Goal: Task Accomplishment & Management: Manage account settings

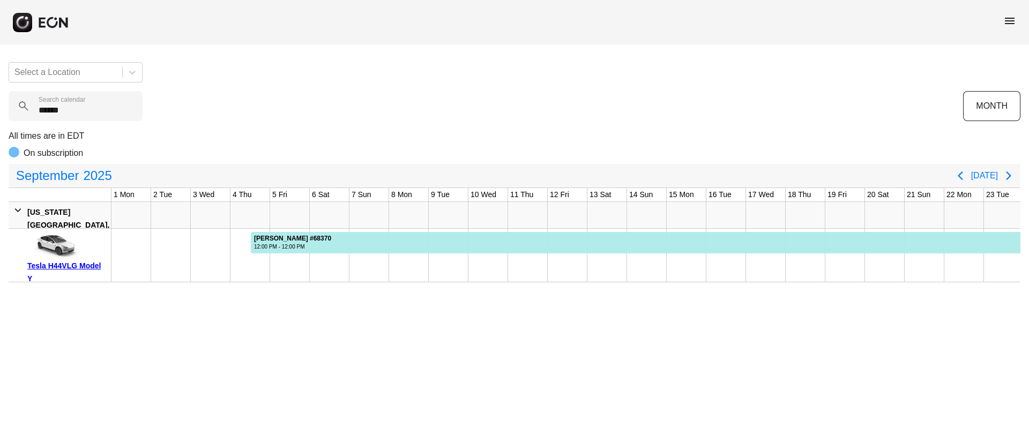
click at [1008, 23] on span "menu" at bounding box center [1010, 20] width 13 height 13
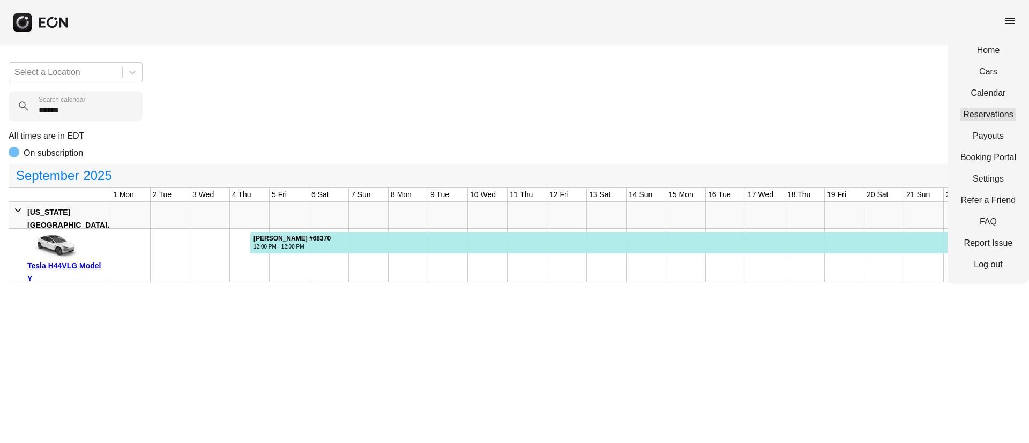
click at [971, 117] on link "Reservations" at bounding box center [989, 114] width 56 height 13
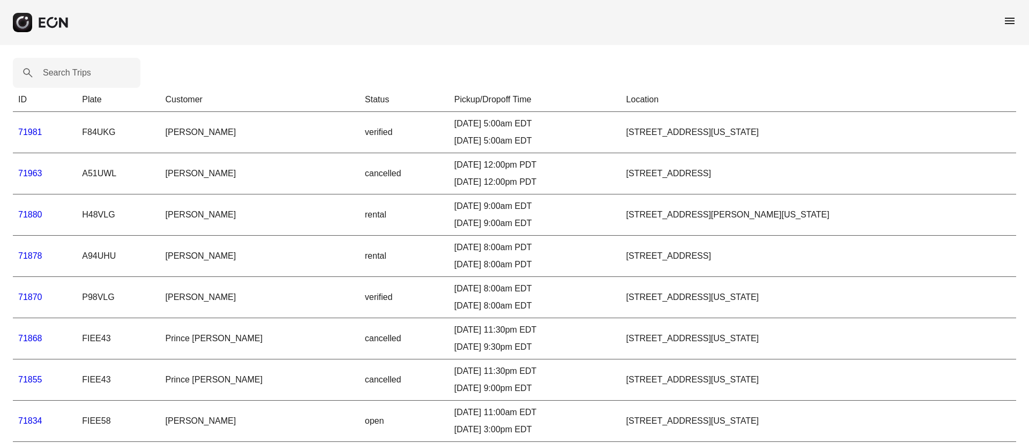
click at [64, 70] on label "Search Trips" at bounding box center [67, 72] width 48 height 13
click at [64, 70] on Trips "Search Trips" at bounding box center [77, 73] width 128 height 30
paste Trips "*****"
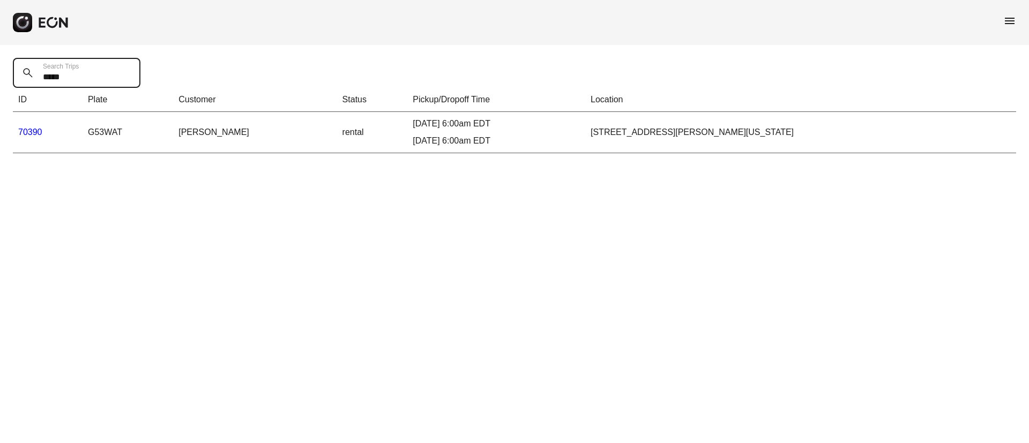
type Trips "*****"
click at [30, 129] on link "70390" at bounding box center [30, 132] width 24 height 9
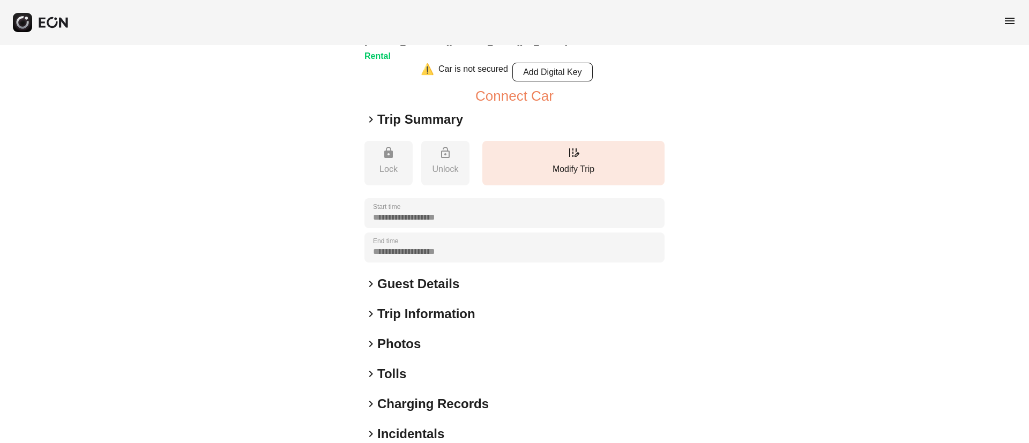
scroll to position [132, 0]
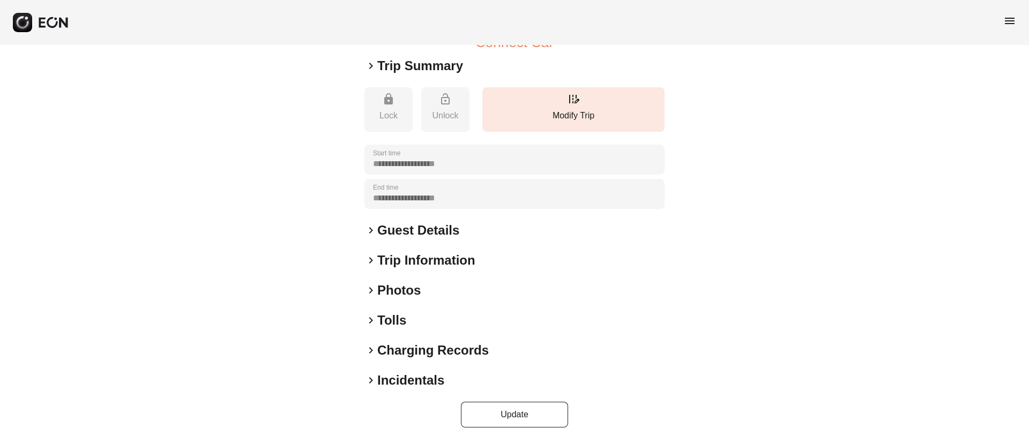
click at [437, 288] on div "keyboard_arrow_right Photos" at bounding box center [515, 290] width 300 height 17
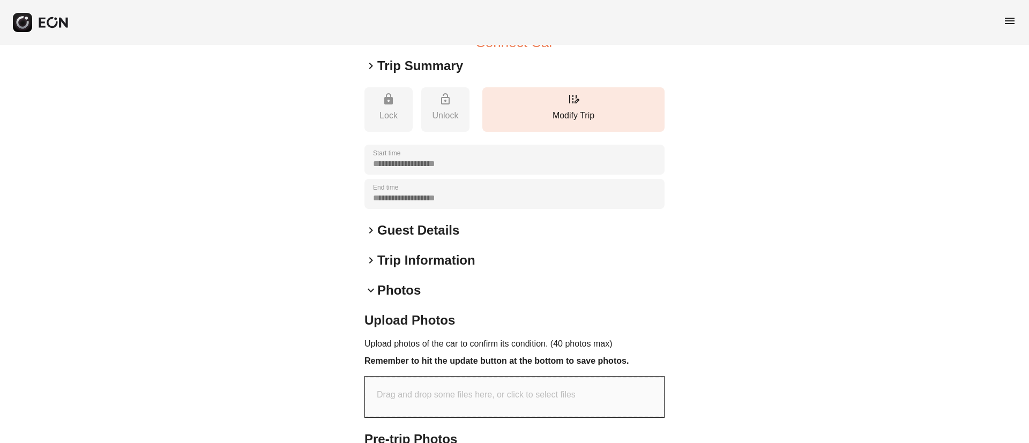
scroll to position [360, 0]
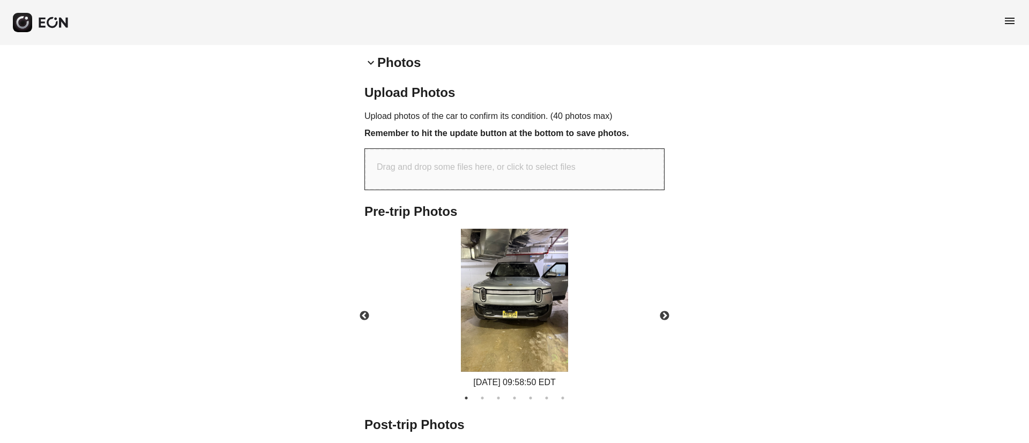
click at [524, 322] on img at bounding box center [514, 300] width 107 height 143
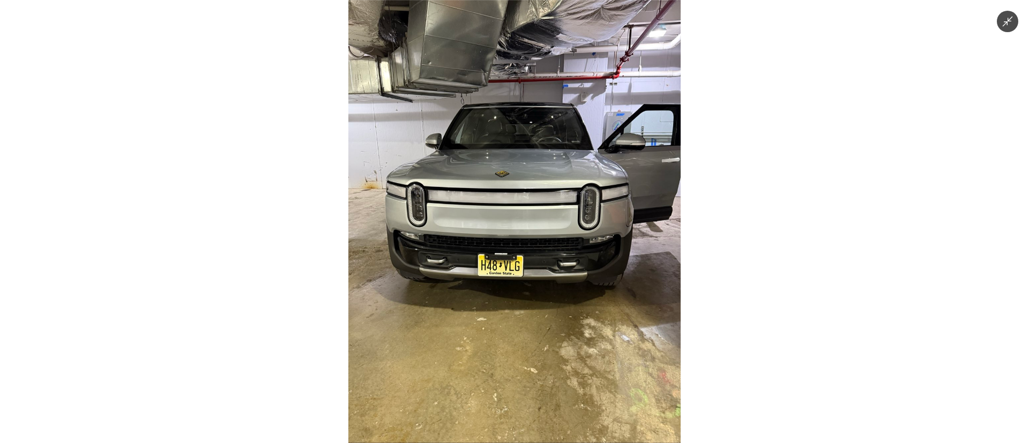
click at [524, 322] on img at bounding box center [514, 221] width 332 height 443
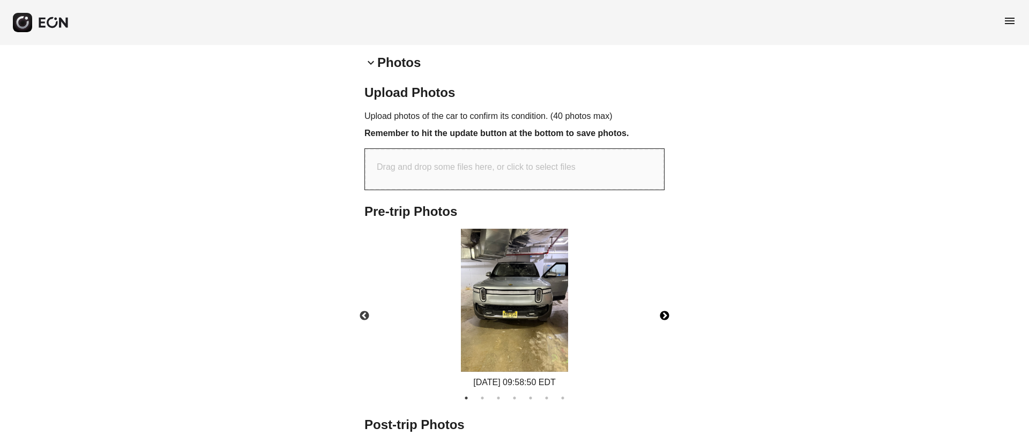
click at [661, 315] on button "Next" at bounding box center [665, 317] width 38 height 38
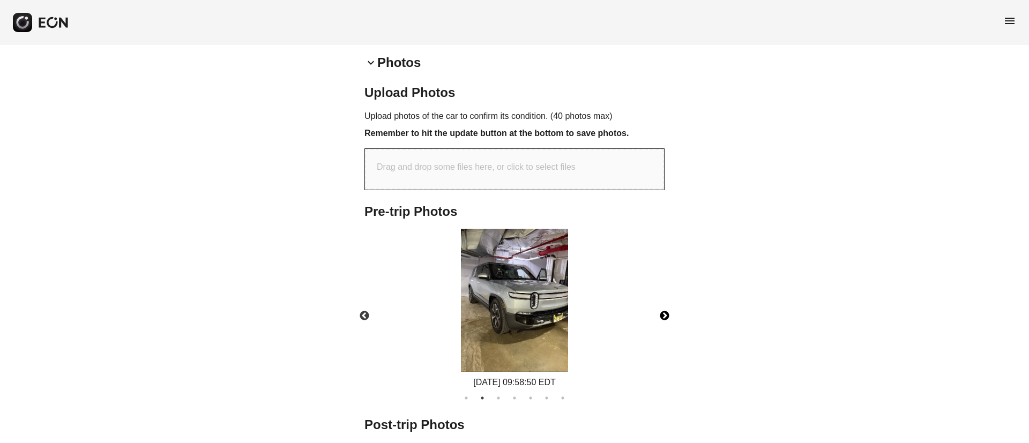
click at [661, 315] on button "Next" at bounding box center [665, 317] width 38 height 38
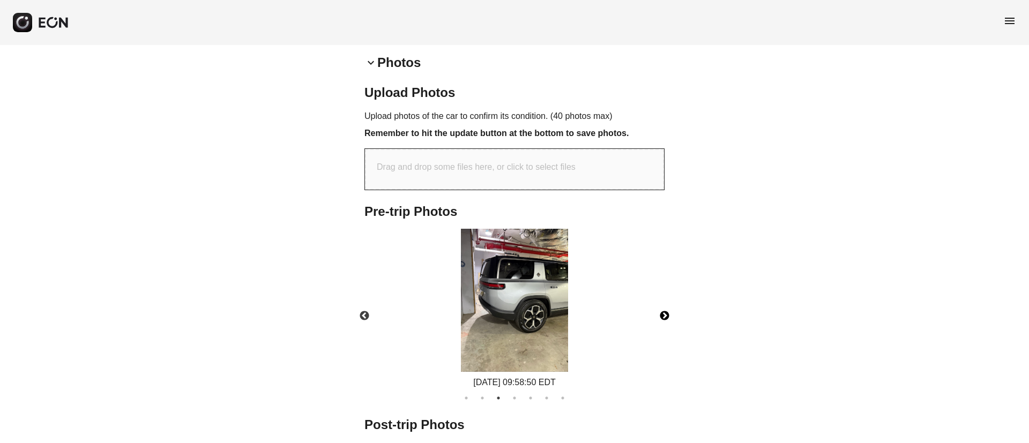
click at [661, 315] on button "Next" at bounding box center [665, 317] width 38 height 38
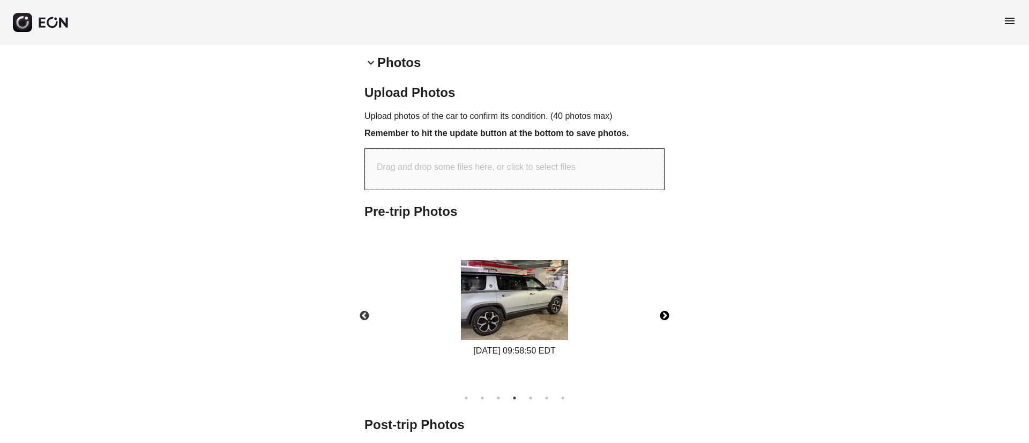
click at [661, 315] on button "Next" at bounding box center [665, 317] width 38 height 38
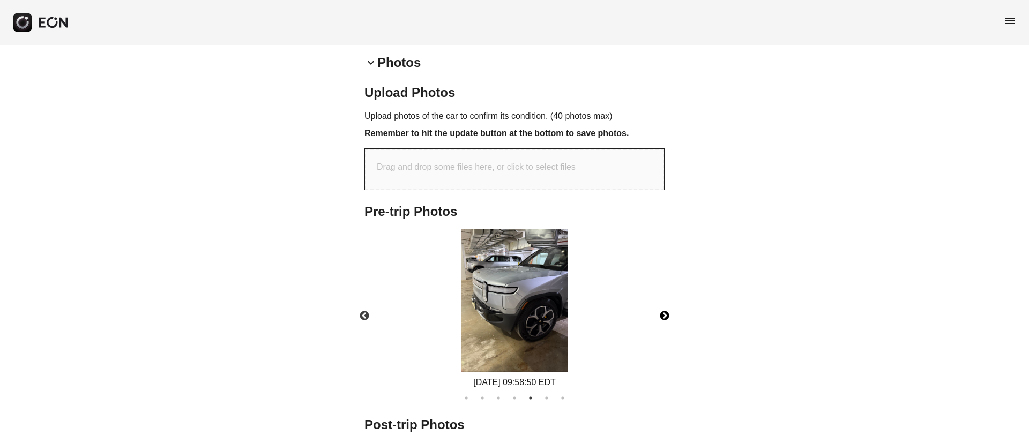
click at [661, 315] on button "Next" at bounding box center [665, 317] width 38 height 38
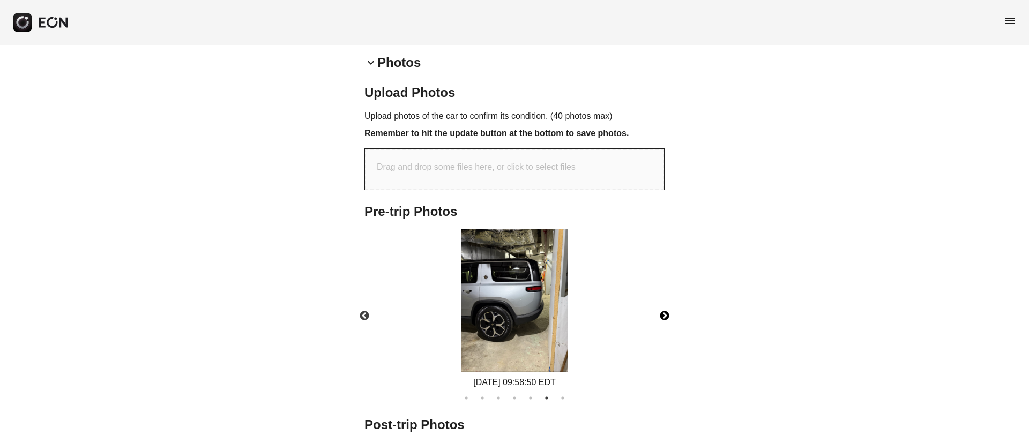
click at [661, 315] on button "Next" at bounding box center [665, 317] width 38 height 38
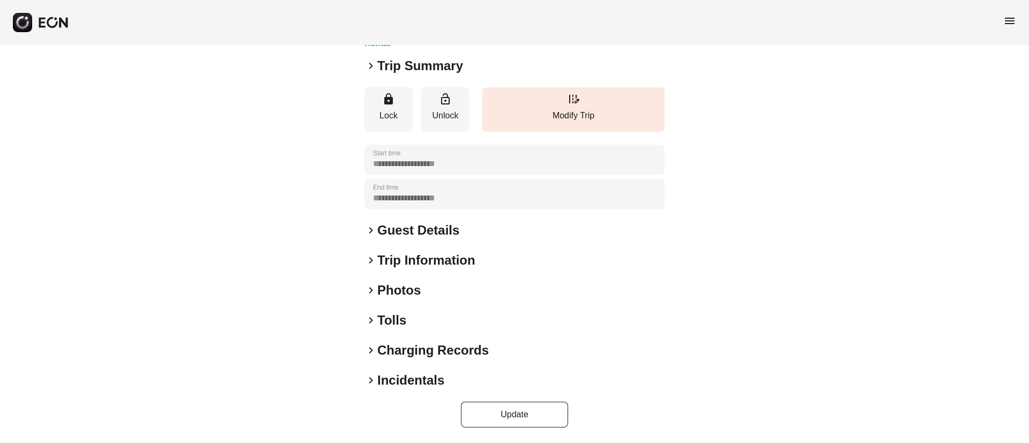
click at [448, 292] on div "keyboard_arrow_right Photos" at bounding box center [515, 290] width 300 height 17
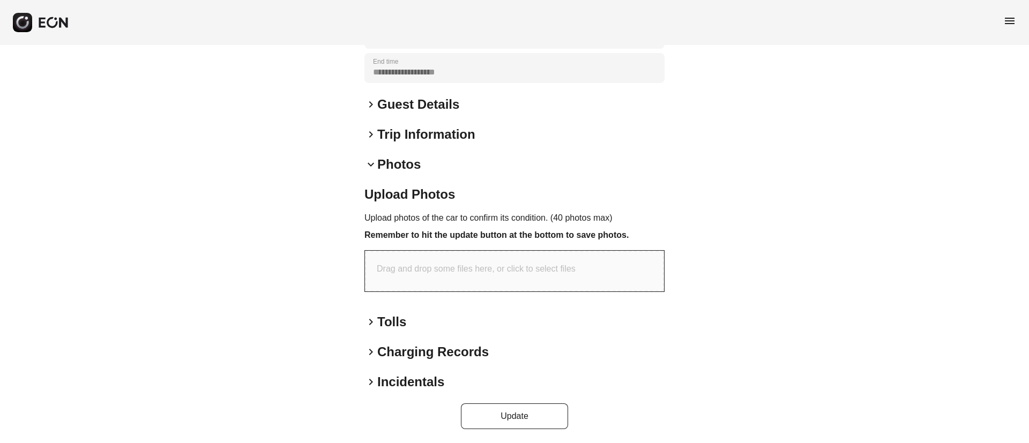
scroll to position [219, 0]
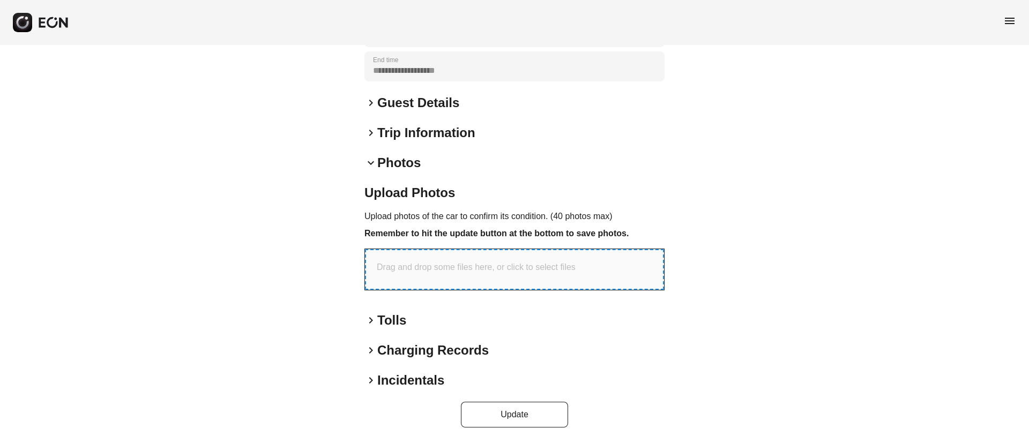
click at [478, 274] on div "Drag and drop some files here, or click to select files" at bounding box center [514, 269] width 299 height 41
type input "**********"
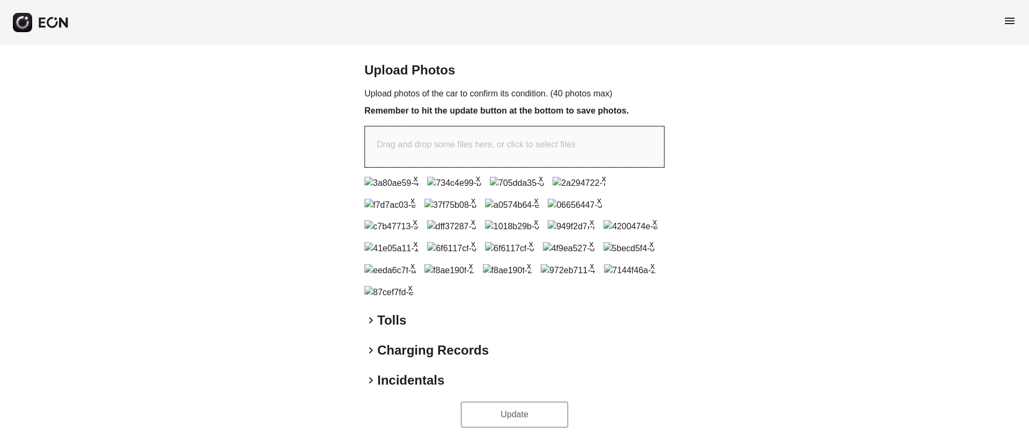
scroll to position [503, 0]
click at [521, 411] on button "Update" at bounding box center [514, 415] width 107 height 26
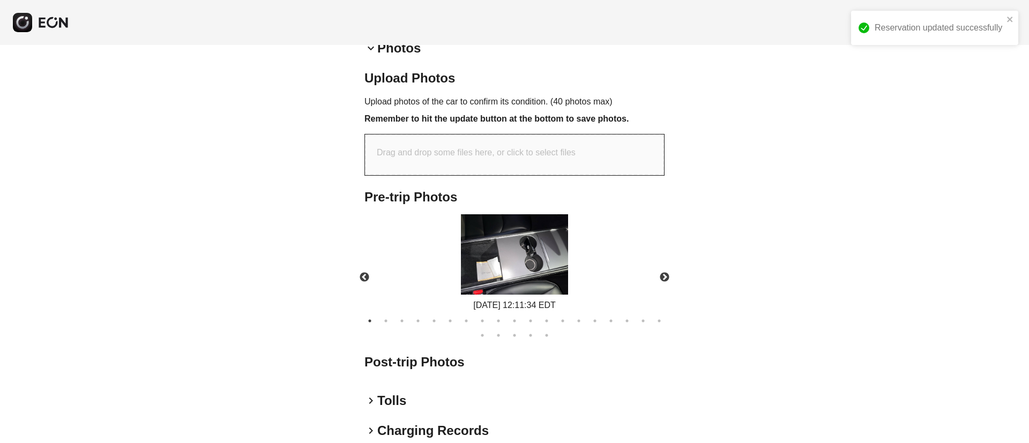
scroll to position [414, 0]
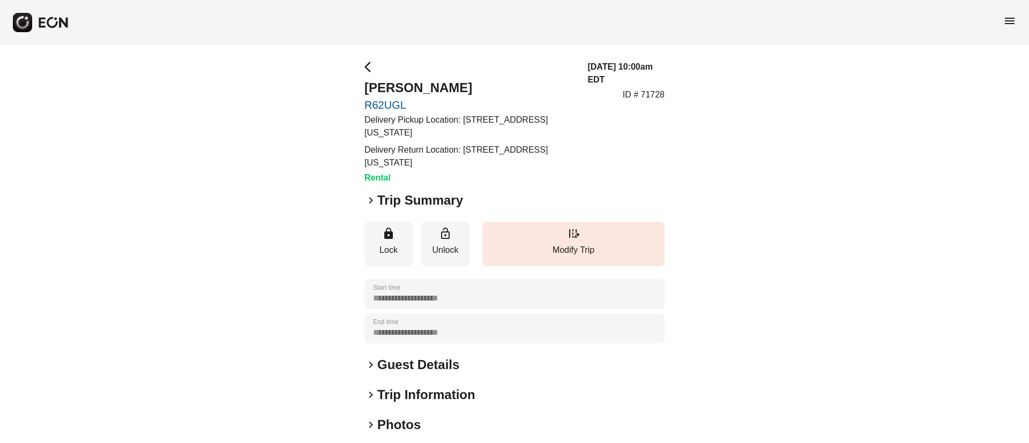
click at [453, 374] on div "**********" at bounding box center [515, 312] width 300 height 502
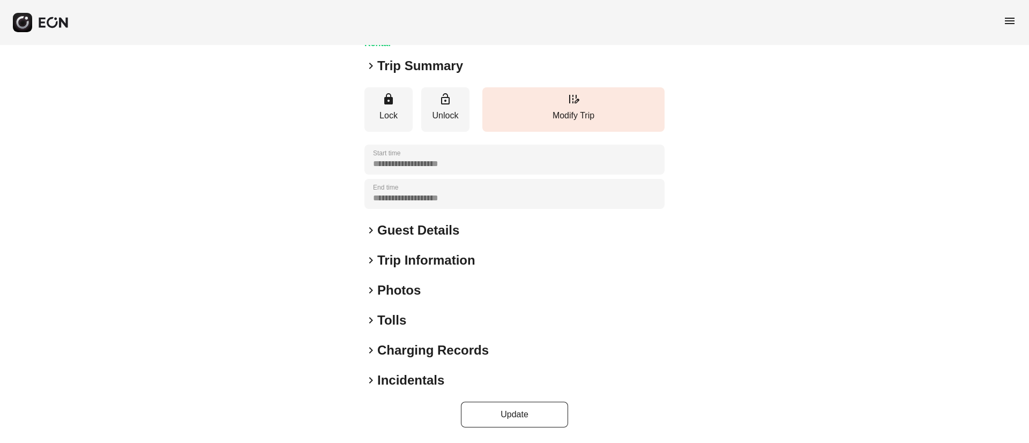
click at [470, 238] on div "keyboard_arrow_right Guest Details" at bounding box center [515, 230] width 300 height 17
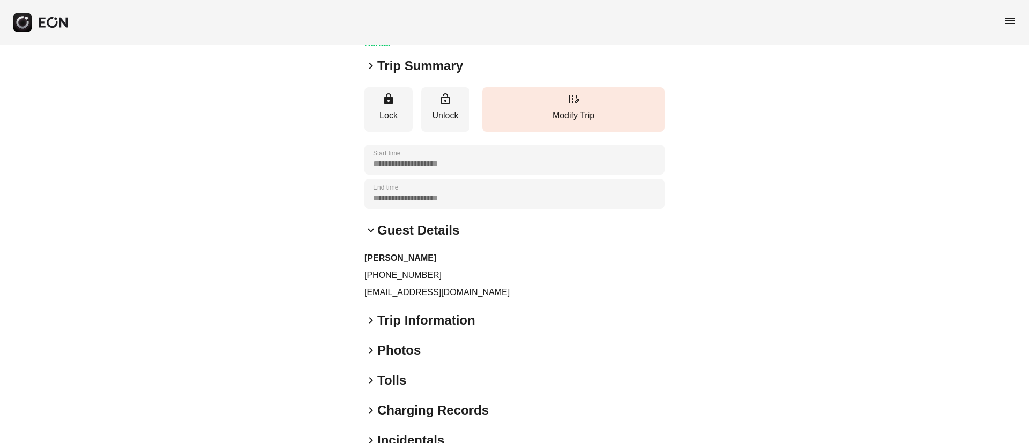
click at [497, 231] on div "keyboard_arrow_down Guest Details" at bounding box center [515, 230] width 300 height 17
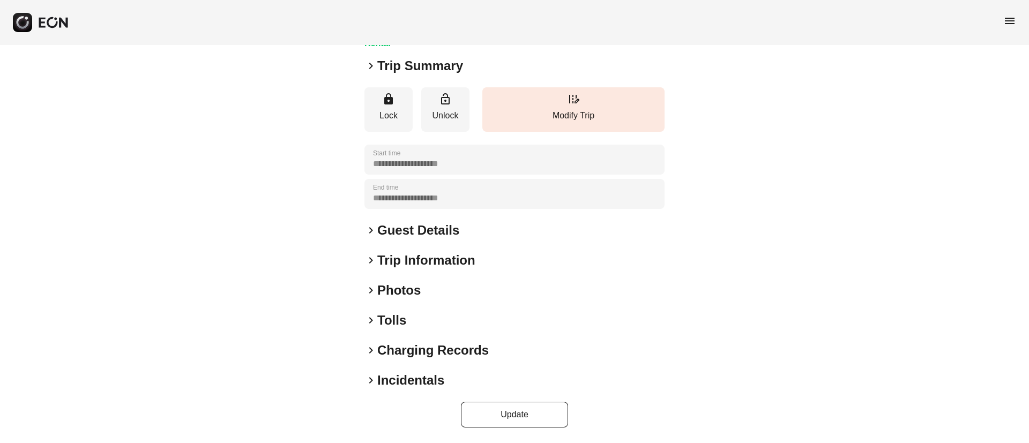
click at [471, 302] on div "**********" at bounding box center [515, 177] width 300 height 502
click at [462, 284] on div "keyboard_arrow_right Photos" at bounding box center [515, 290] width 300 height 17
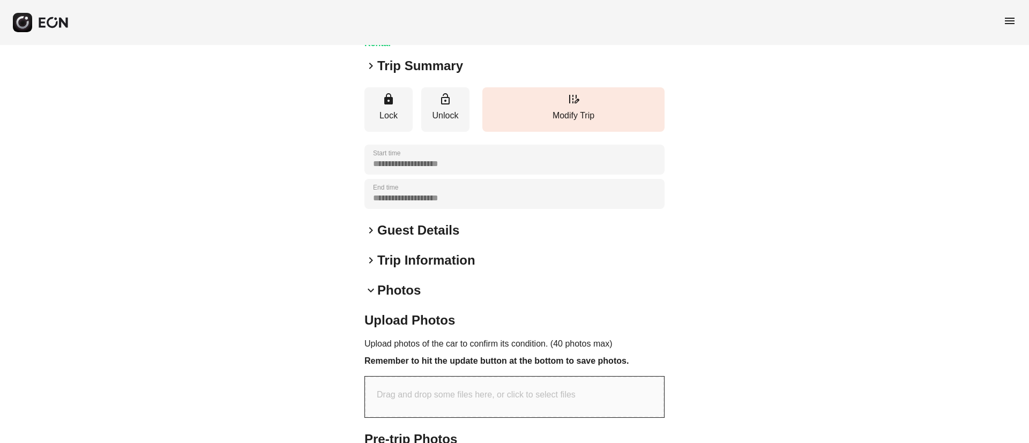
scroll to position [362, 0]
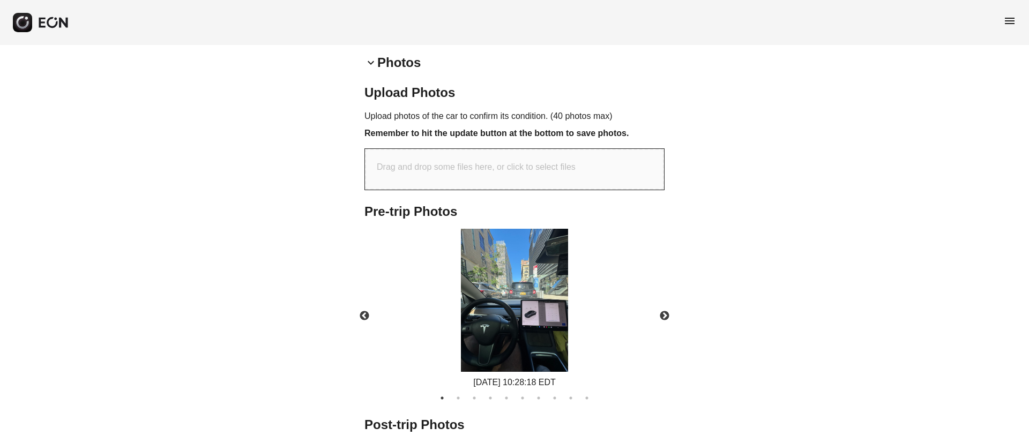
click at [532, 330] on img at bounding box center [514, 300] width 107 height 143
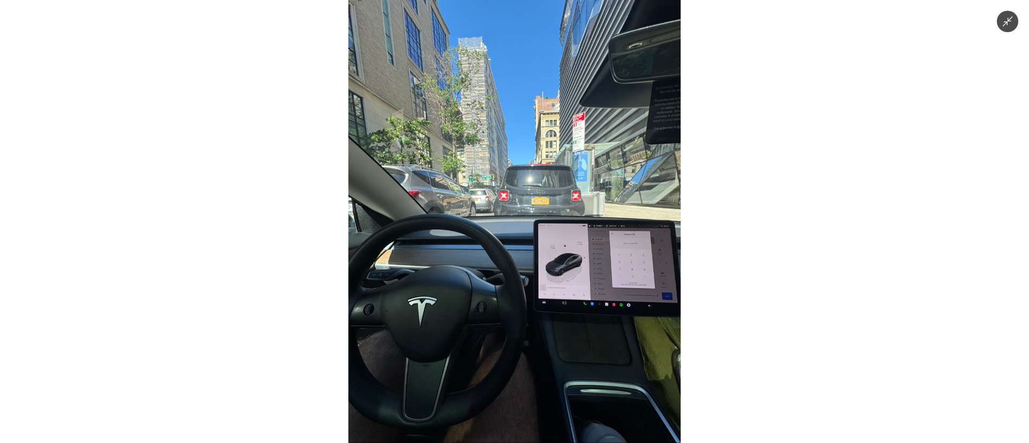
click at [532, 330] on img at bounding box center [514, 221] width 332 height 443
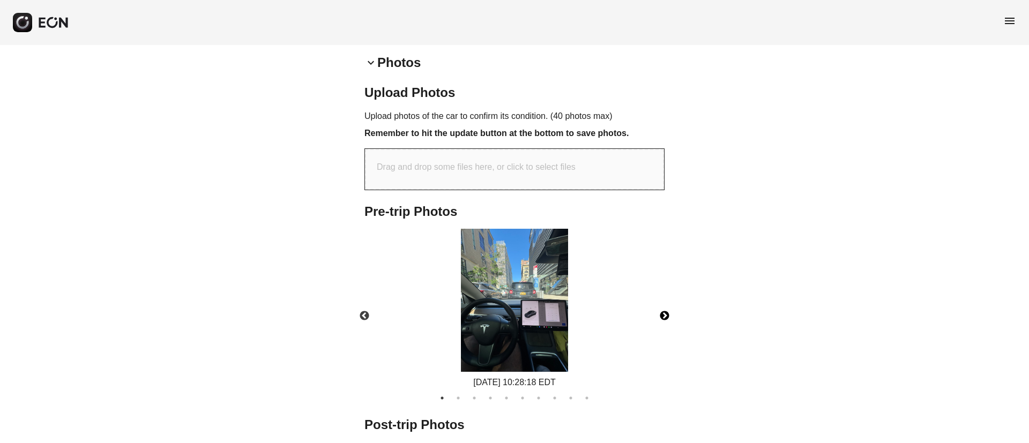
click at [668, 316] on button "Next" at bounding box center [665, 317] width 38 height 38
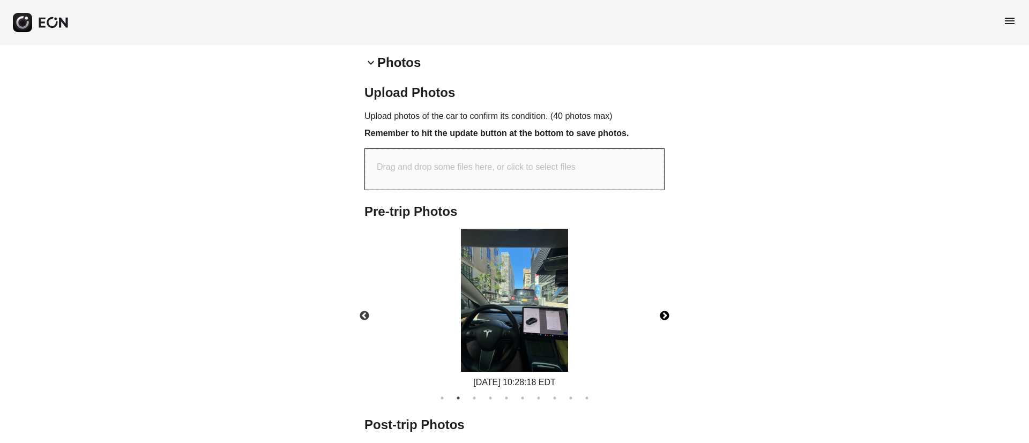
click at [667, 315] on button "Next" at bounding box center [665, 317] width 38 height 38
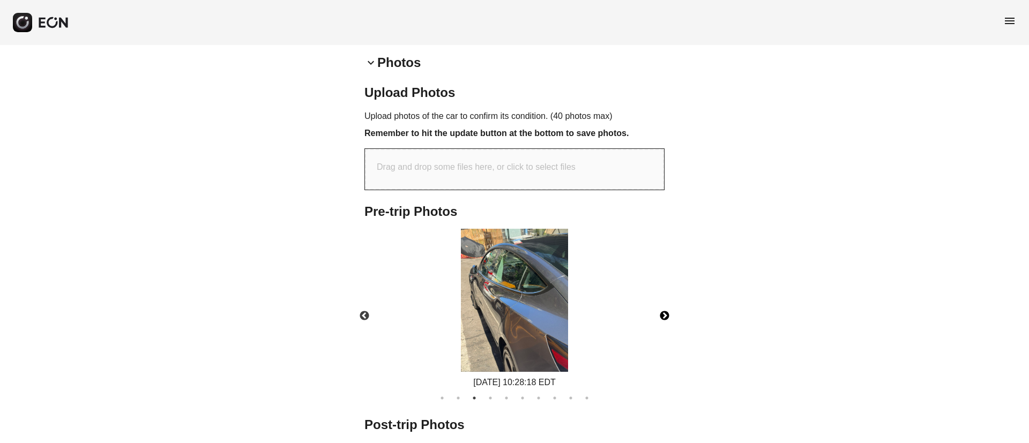
click at [667, 315] on button "Next" at bounding box center [665, 317] width 38 height 38
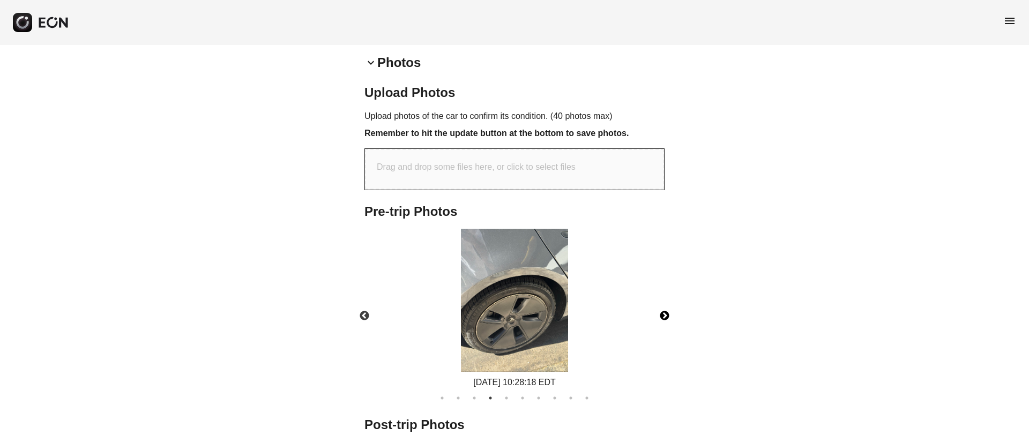
click at [517, 326] on img at bounding box center [514, 300] width 107 height 143
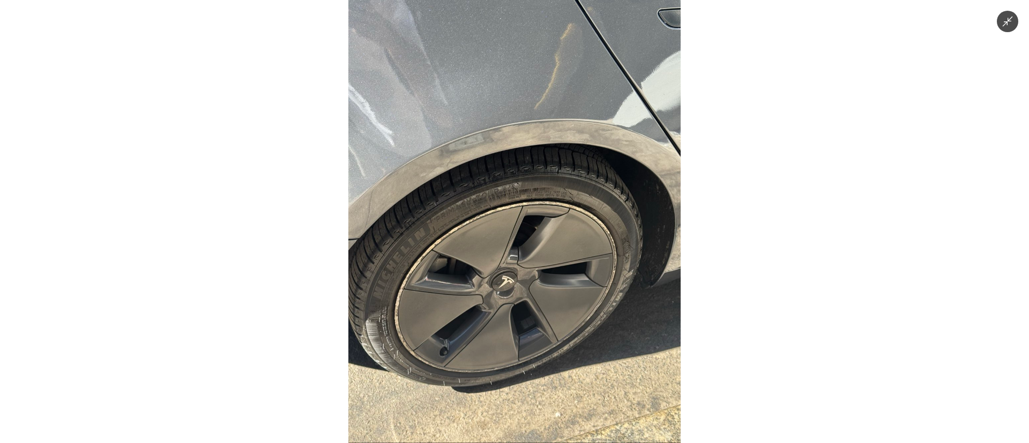
click at [517, 326] on img at bounding box center [514, 221] width 332 height 443
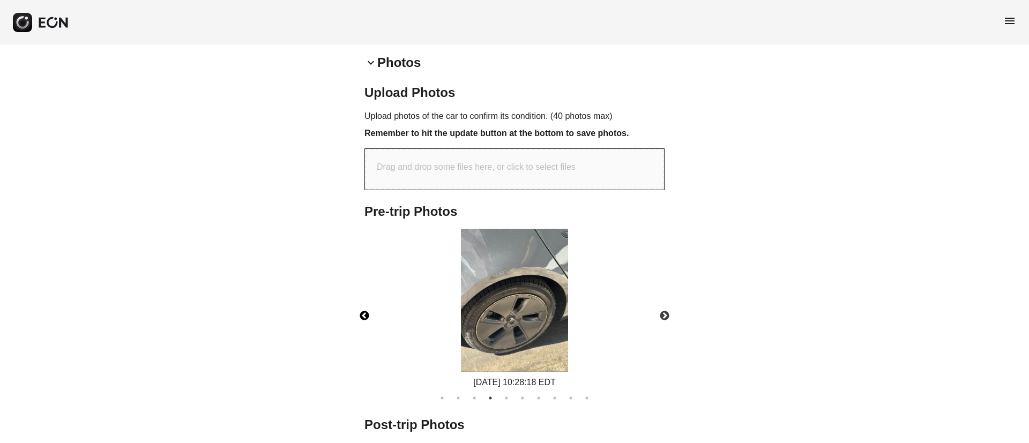
click at [362, 316] on button "Previous" at bounding box center [365, 317] width 38 height 38
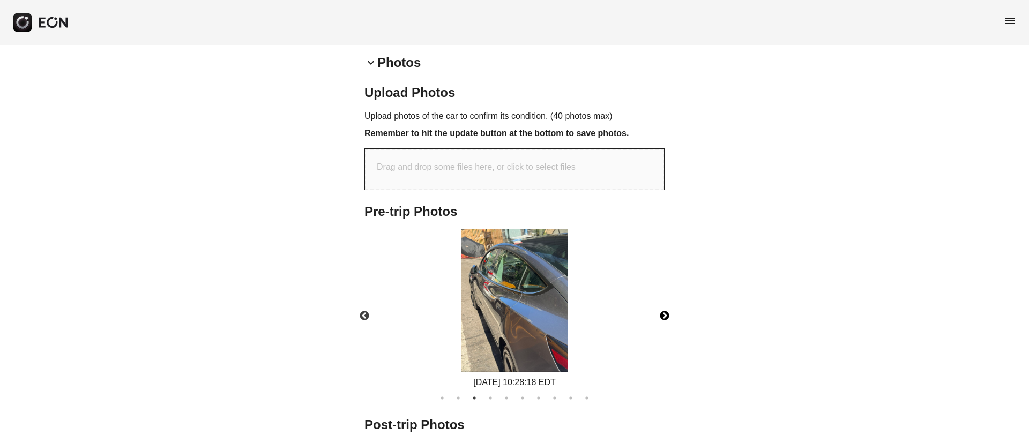
click at [663, 319] on button "Next" at bounding box center [665, 317] width 38 height 38
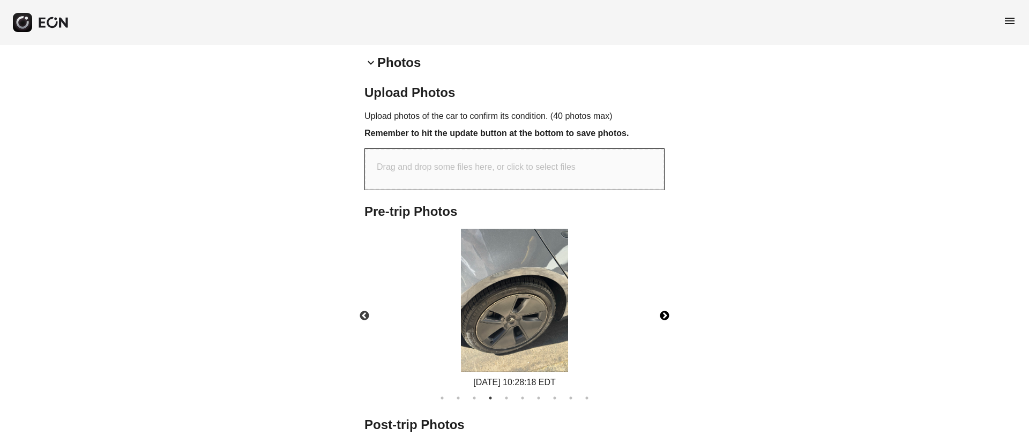
click at [663, 319] on button "Next" at bounding box center [665, 317] width 38 height 38
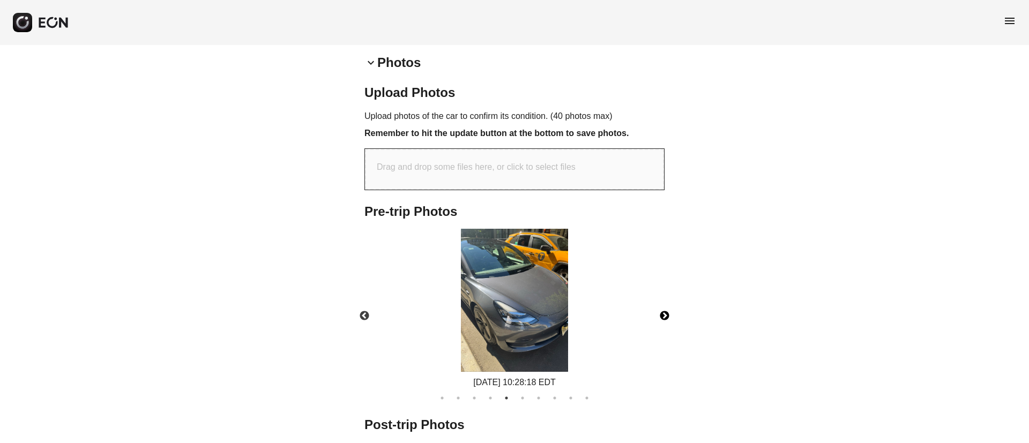
click at [555, 322] on img at bounding box center [514, 300] width 107 height 143
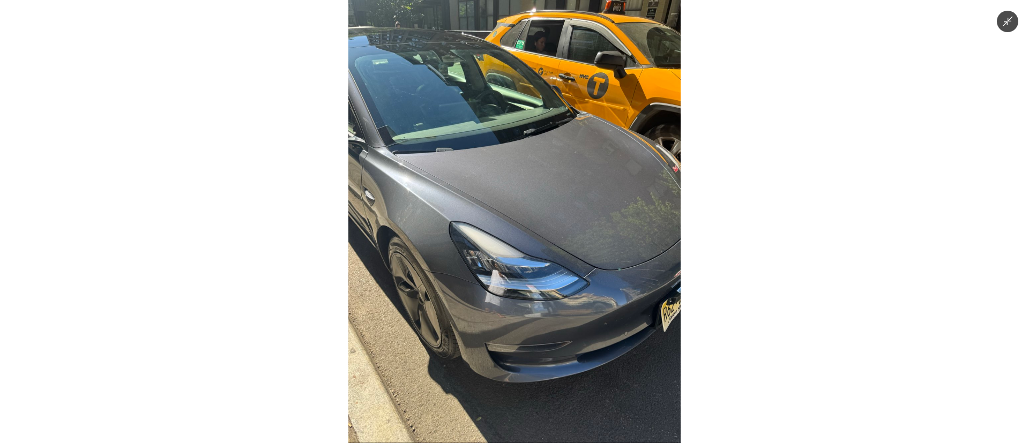
click at [555, 321] on img at bounding box center [514, 221] width 332 height 443
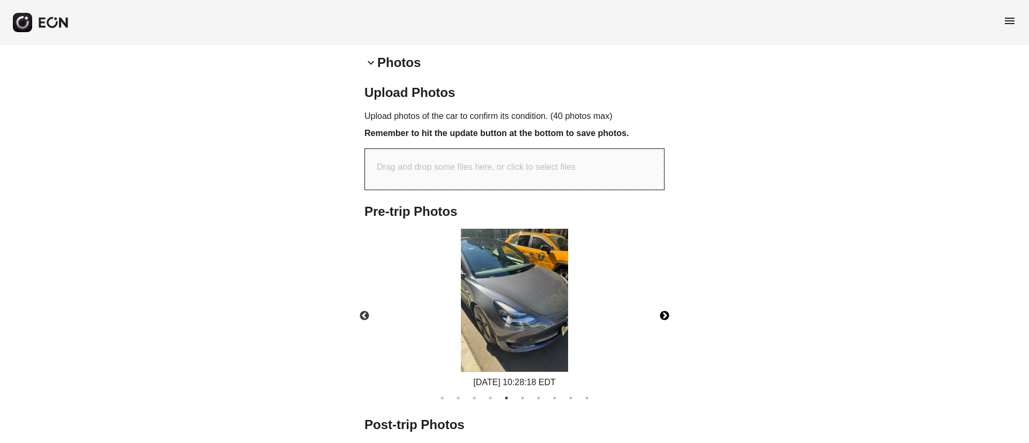
click at [554, 316] on img at bounding box center [514, 300] width 107 height 143
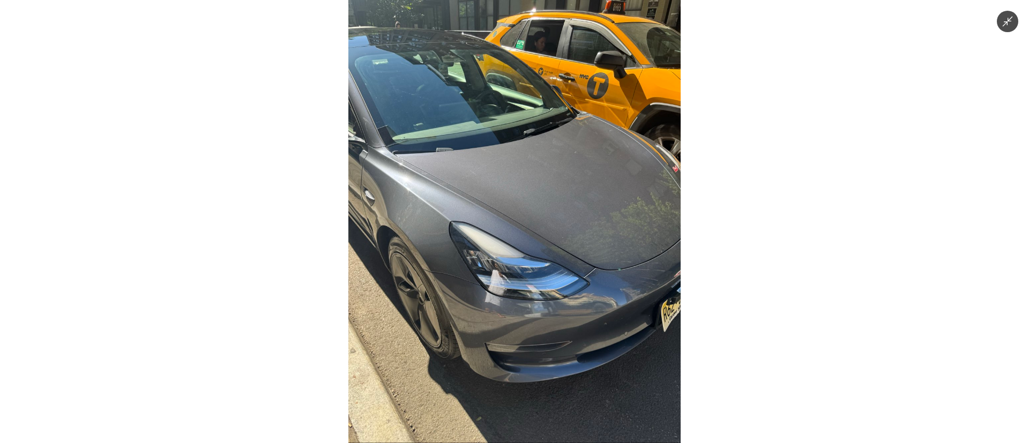
click at [552, 308] on img at bounding box center [514, 221] width 332 height 443
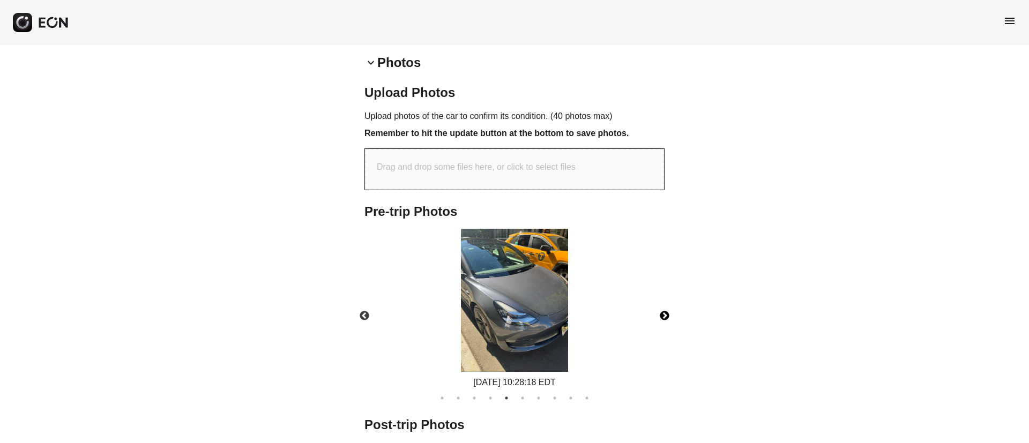
click at [665, 315] on button "Next" at bounding box center [665, 317] width 38 height 38
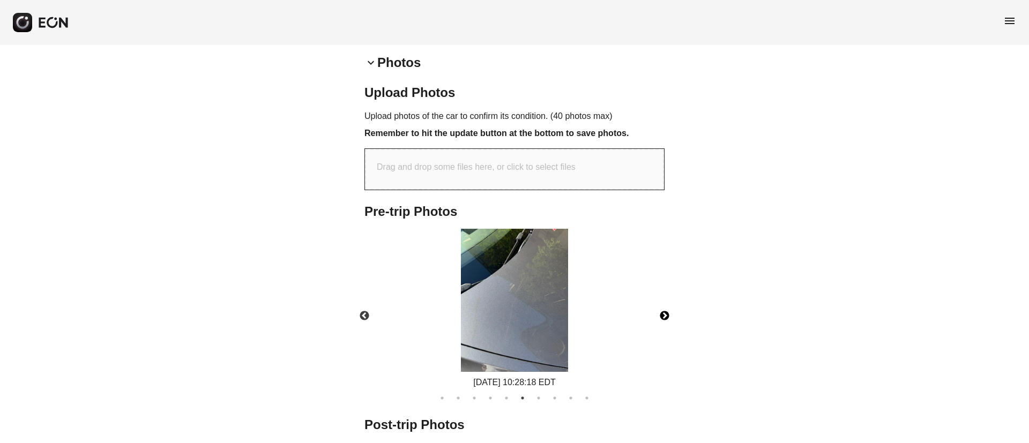
click at [665, 315] on button "Next" at bounding box center [665, 317] width 38 height 38
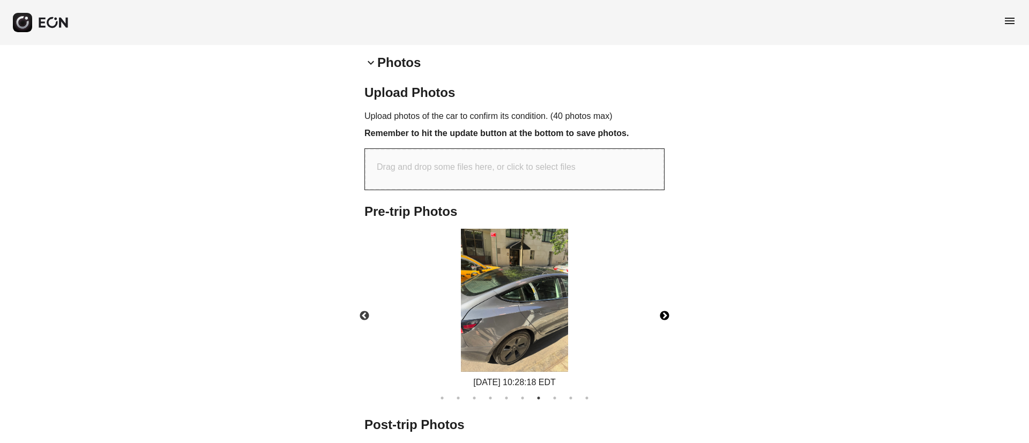
click at [508, 354] on img at bounding box center [514, 300] width 107 height 143
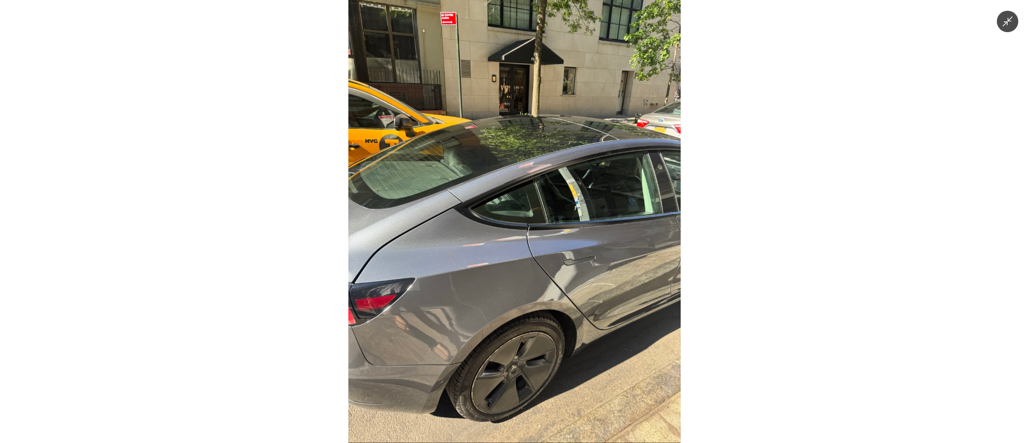
click at [515, 351] on img at bounding box center [514, 221] width 332 height 443
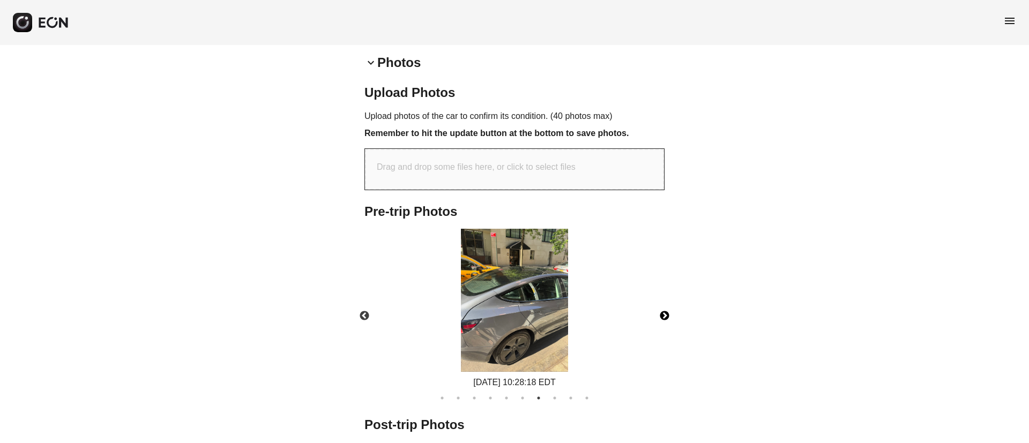
click at [518, 349] on img at bounding box center [514, 300] width 107 height 143
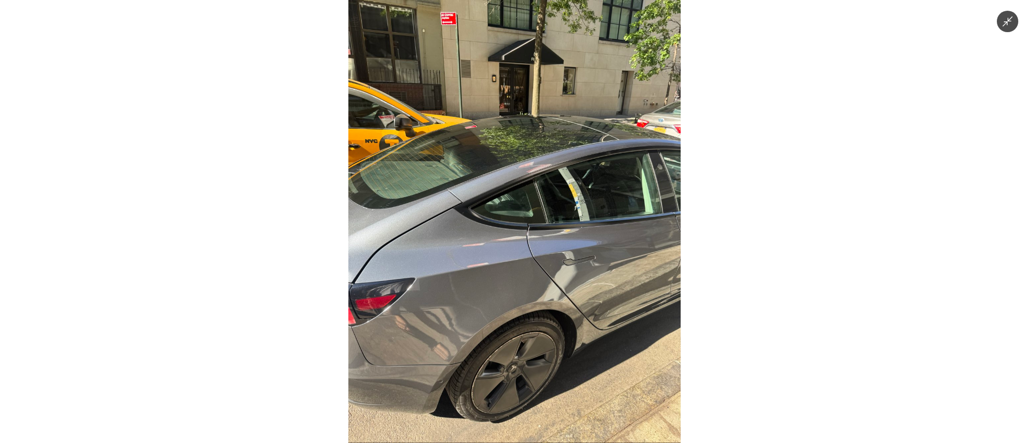
click at [518, 349] on img at bounding box center [514, 221] width 332 height 443
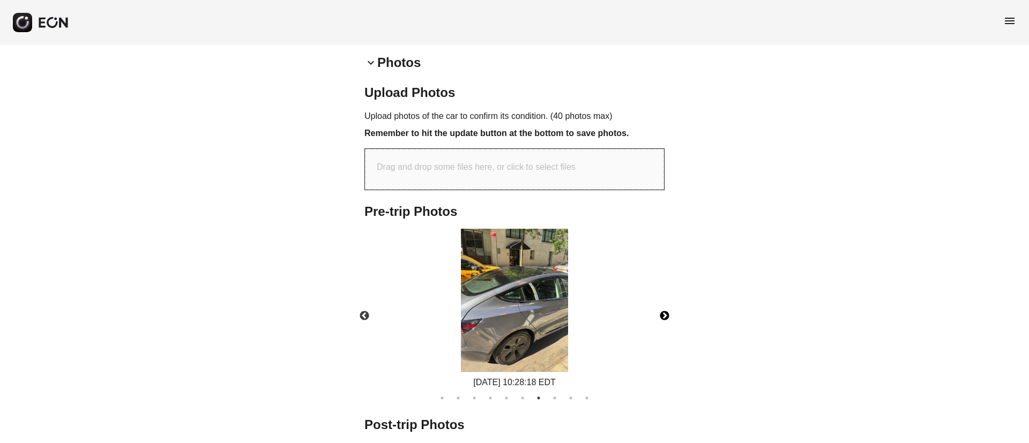
click at [660, 319] on button "Next" at bounding box center [665, 317] width 38 height 38
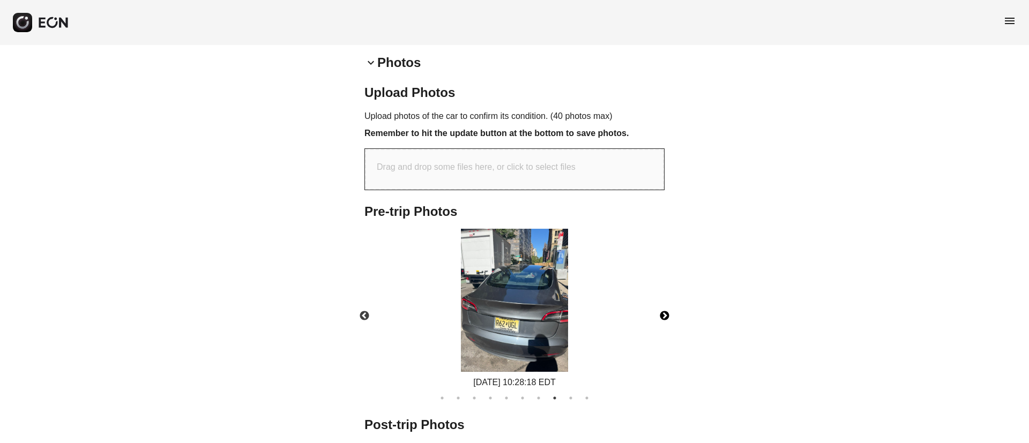
click at [669, 316] on button "Next" at bounding box center [665, 317] width 38 height 38
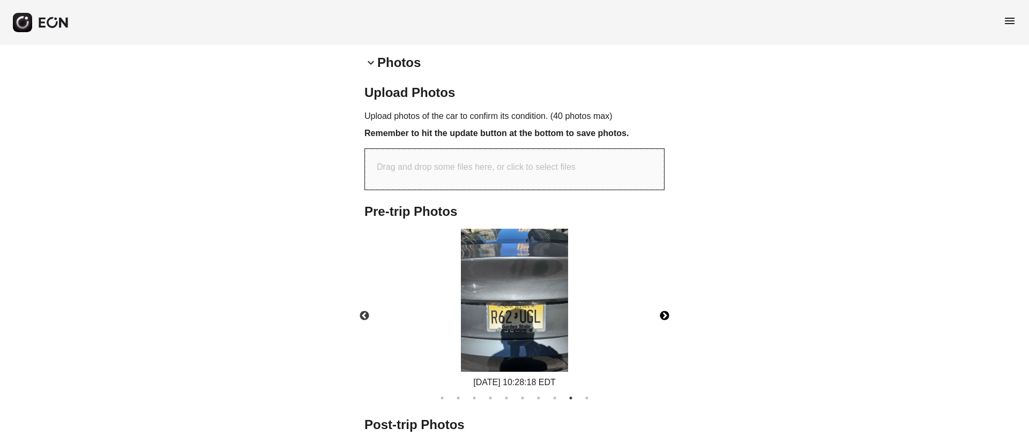
click at [668, 316] on button "Next" at bounding box center [665, 317] width 38 height 38
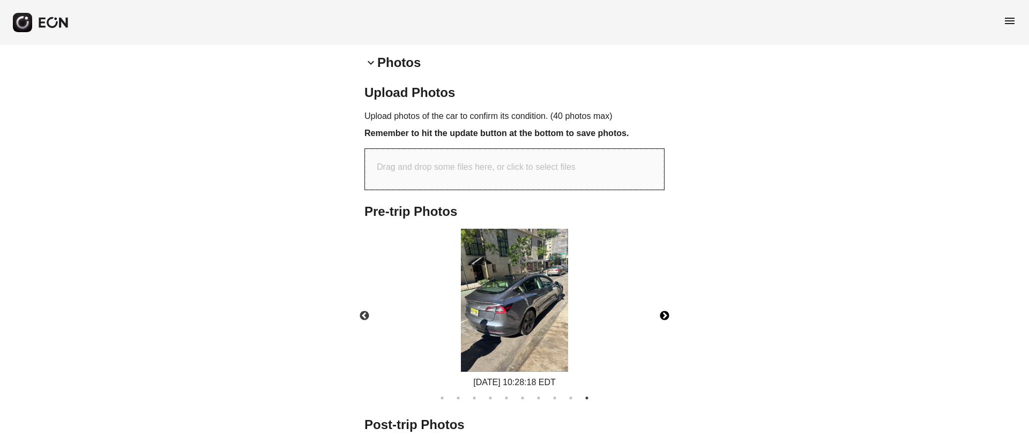
click at [546, 326] on img at bounding box center [514, 300] width 107 height 143
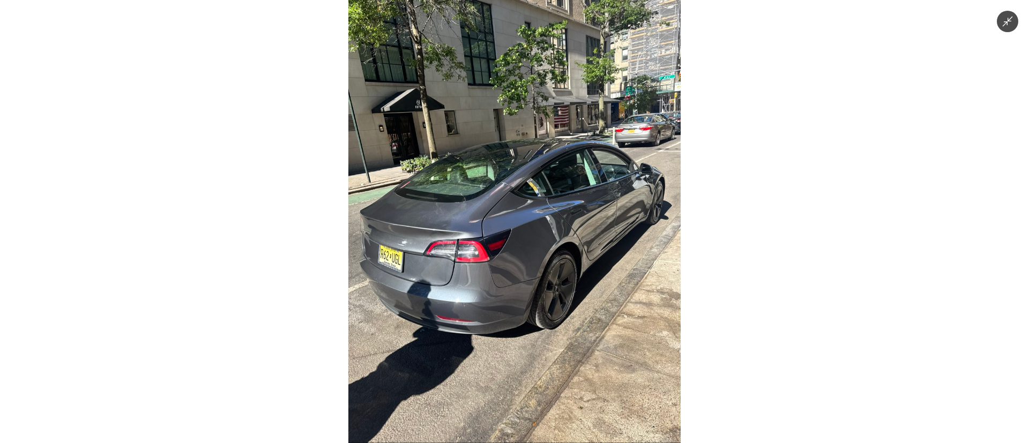
click at [548, 325] on img at bounding box center [514, 221] width 332 height 443
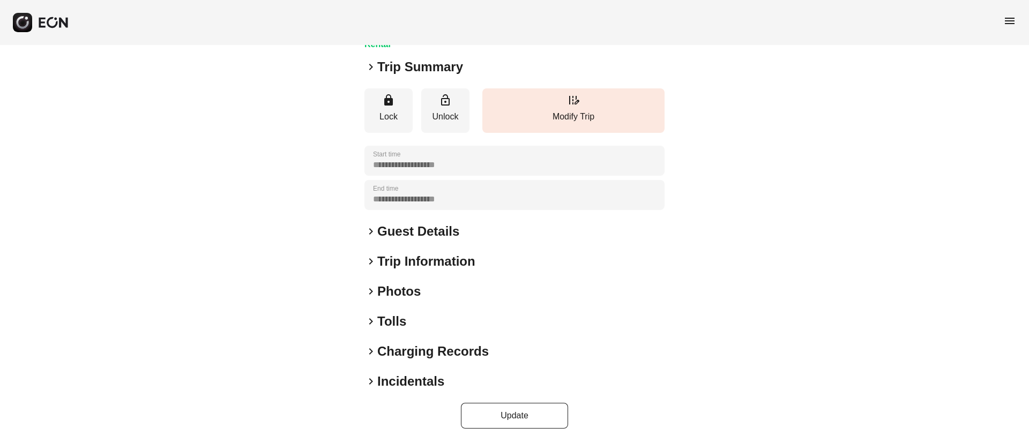
scroll to position [92, 0]
click at [448, 292] on div "keyboard_arrow_right Photos" at bounding box center [515, 290] width 300 height 17
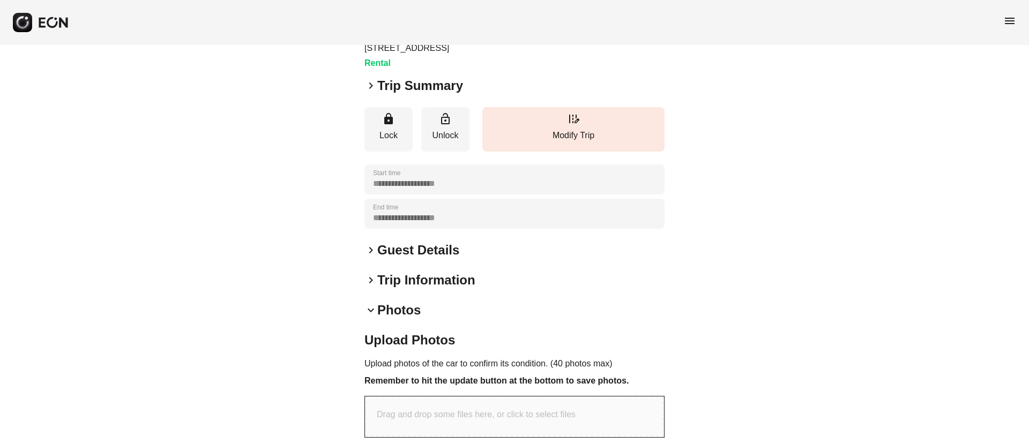
scroll to position [0, 0]
